Goal: Task Accomplishment & Management: Manage account settings

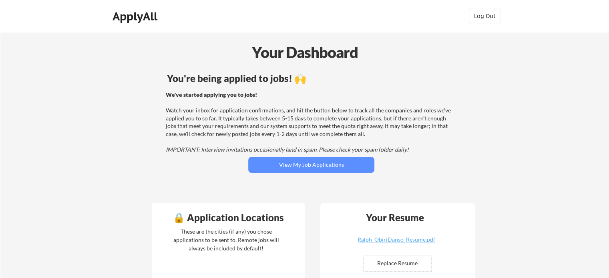
click at [401, 261] on input "file" at bounding box center [397, 263] width 68 height 15
click at [404, 240] on div "Ralph_ObiriDanso_Resume.pdf" at bounding box center [395, 240] width 95 height 6
click at [397, 262] on input "file" at bounding box center [397, 263] width 68 height 15
type input "C:\fakepath\Ralph_ObiriDanso_Resume.pdf"
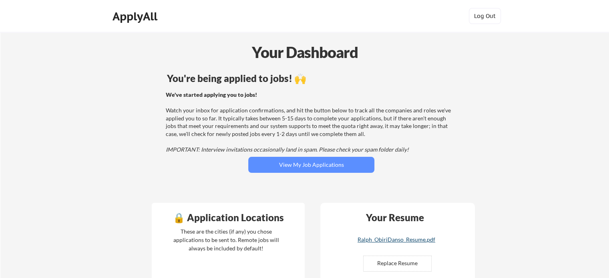
click at [380, 241] on div "Ralph_ObiriDanso_Resume.pdf" at bounding box center [395, 240] width 95 height 6
click at [474, 18] on button "Log Out" at bounding box center [484, 16] width 32 height 16
